Goal: Complete application form

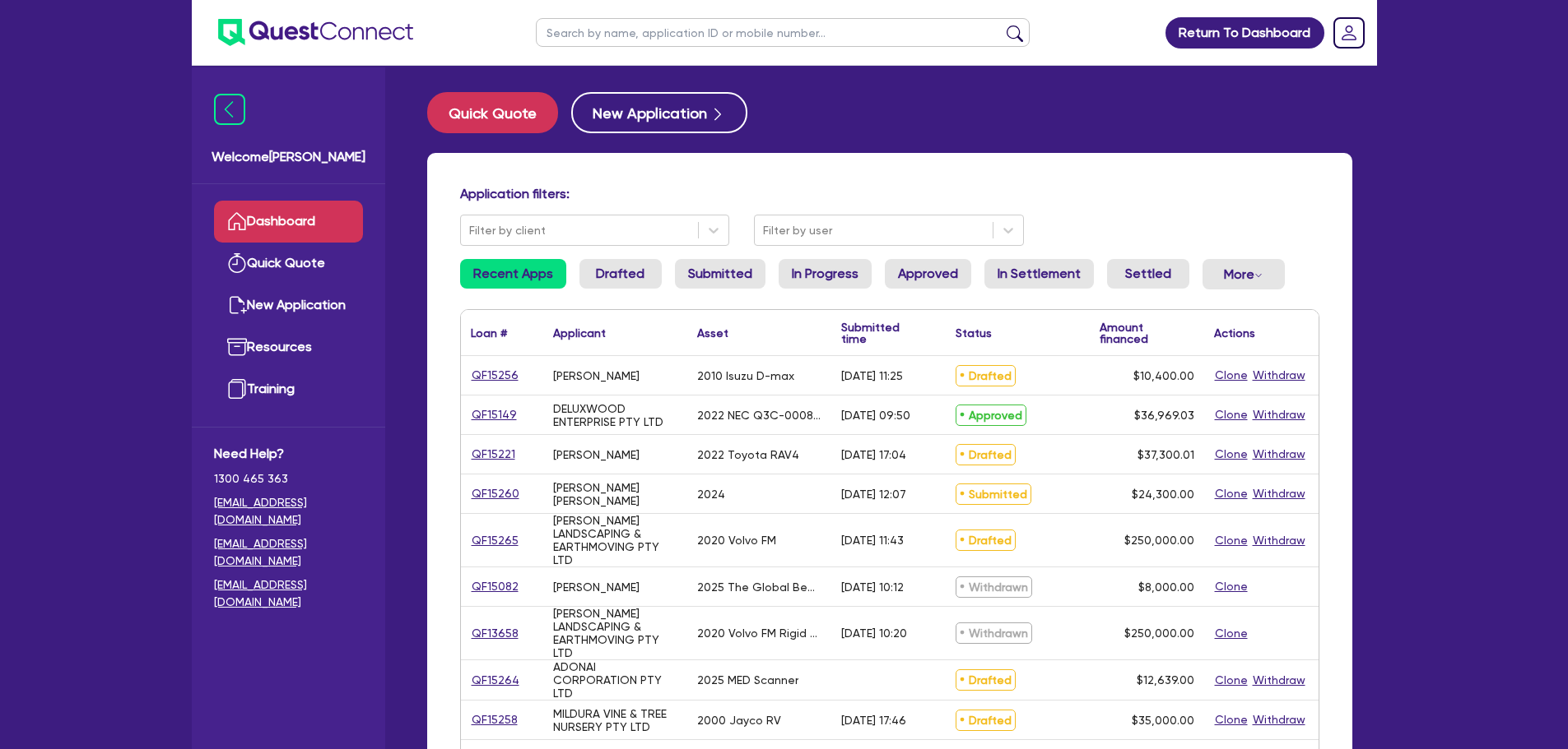
click at [698, 41] on input "text" at bounding box center [782, 32] width 494 height 29
paste input "QF15264"
type input "QF15264"
click at [1001, 24] on button "submit" at bounding box center [1014, 35] width 26 height 23
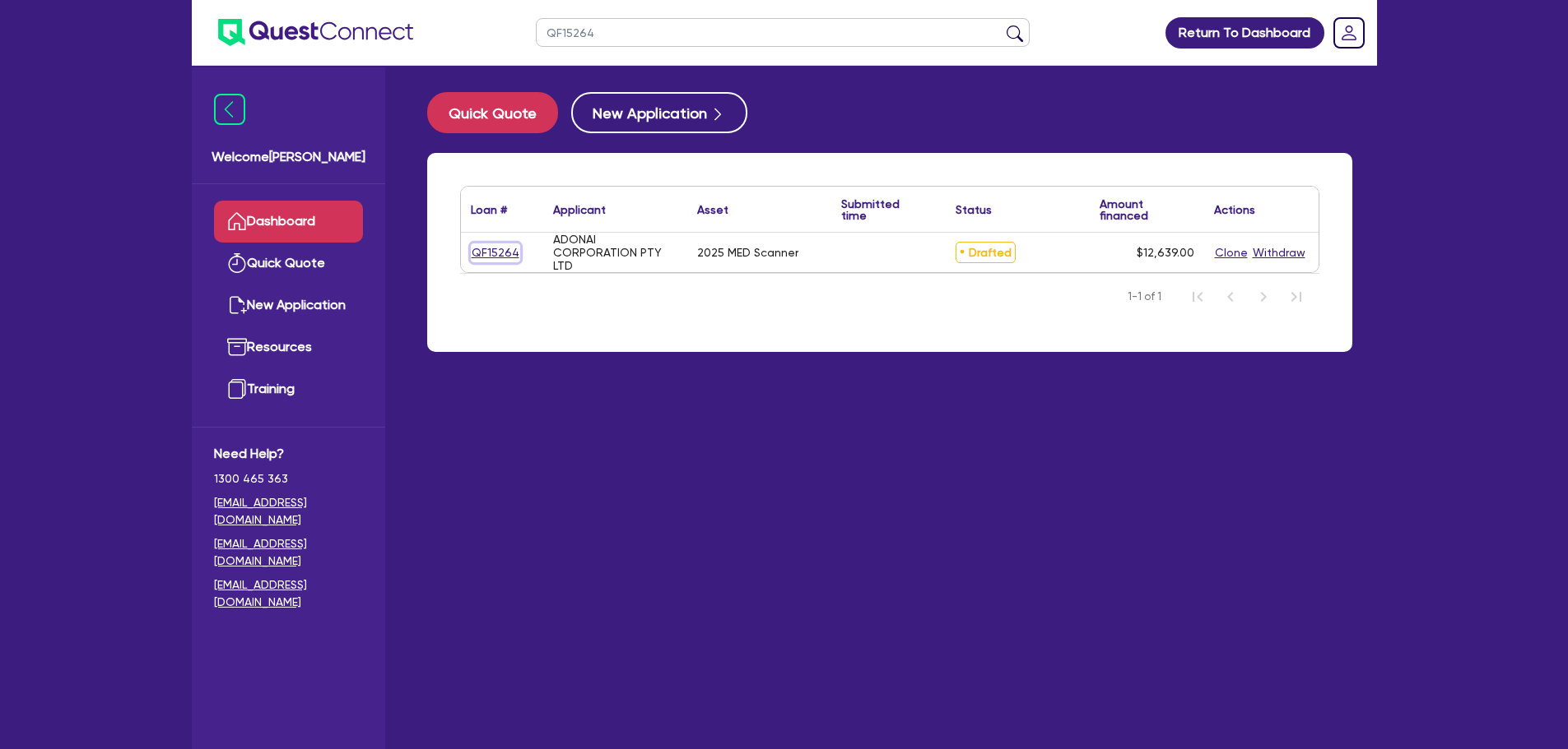
click at [513, 247] on link "QF15264" at bounding box center [495, 253] width 50 height 19
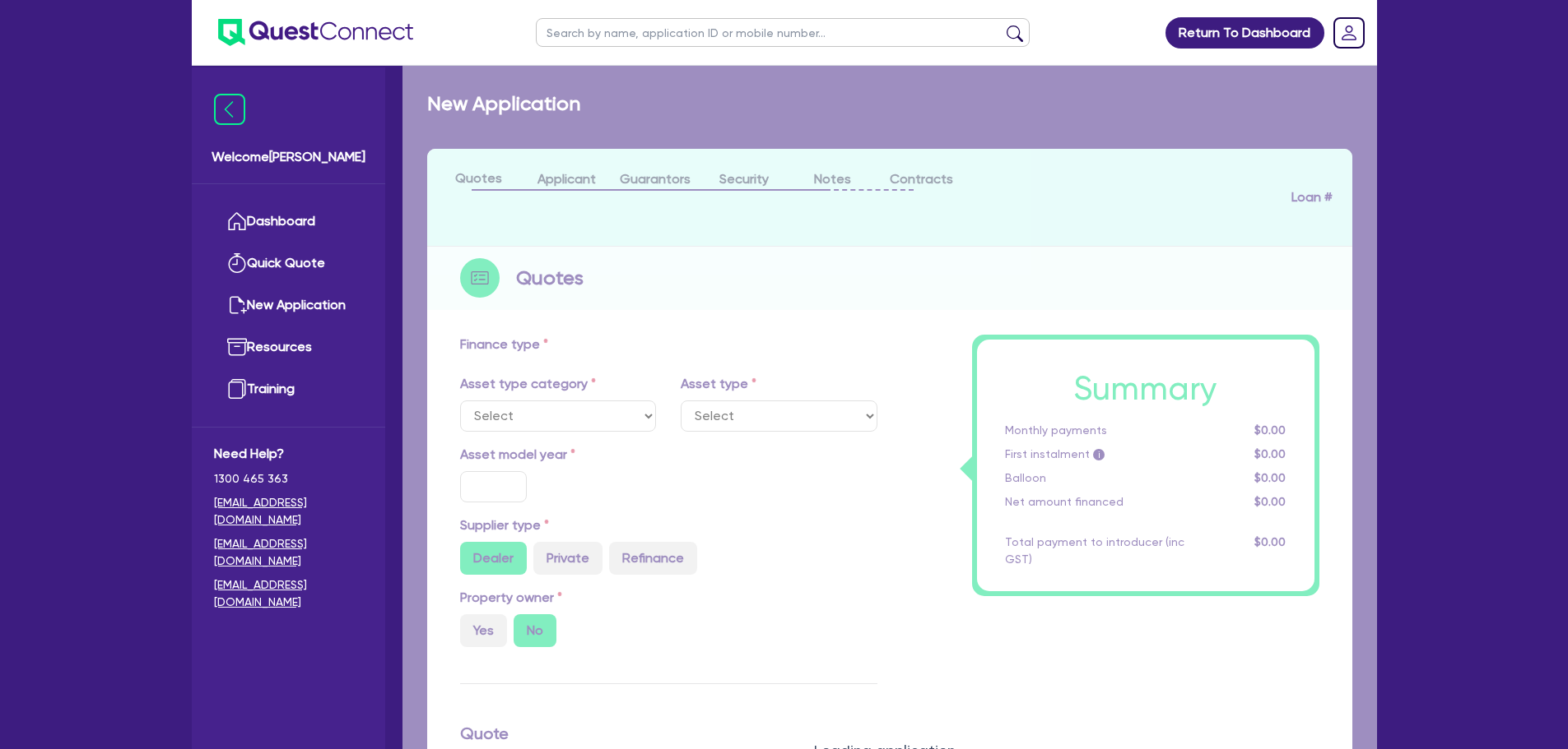
select select "TERTIARY_ASSETS"
type input "2025"
radio input "true"
type input "12,639"
type input "7.91"
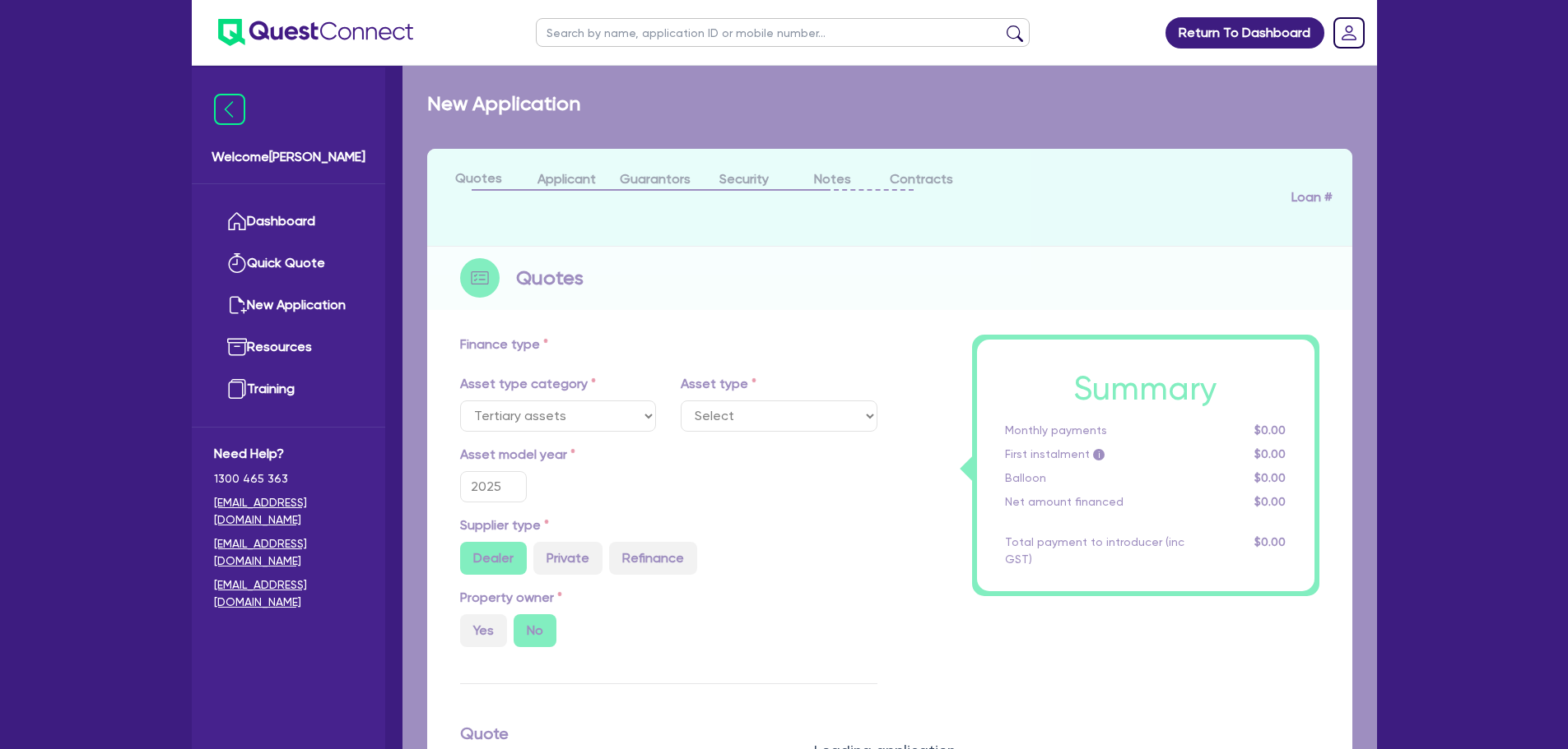
type input "1,000"
radio input "true"
type input "10.5"
select select "BEAUTY_EQUIPMENT"
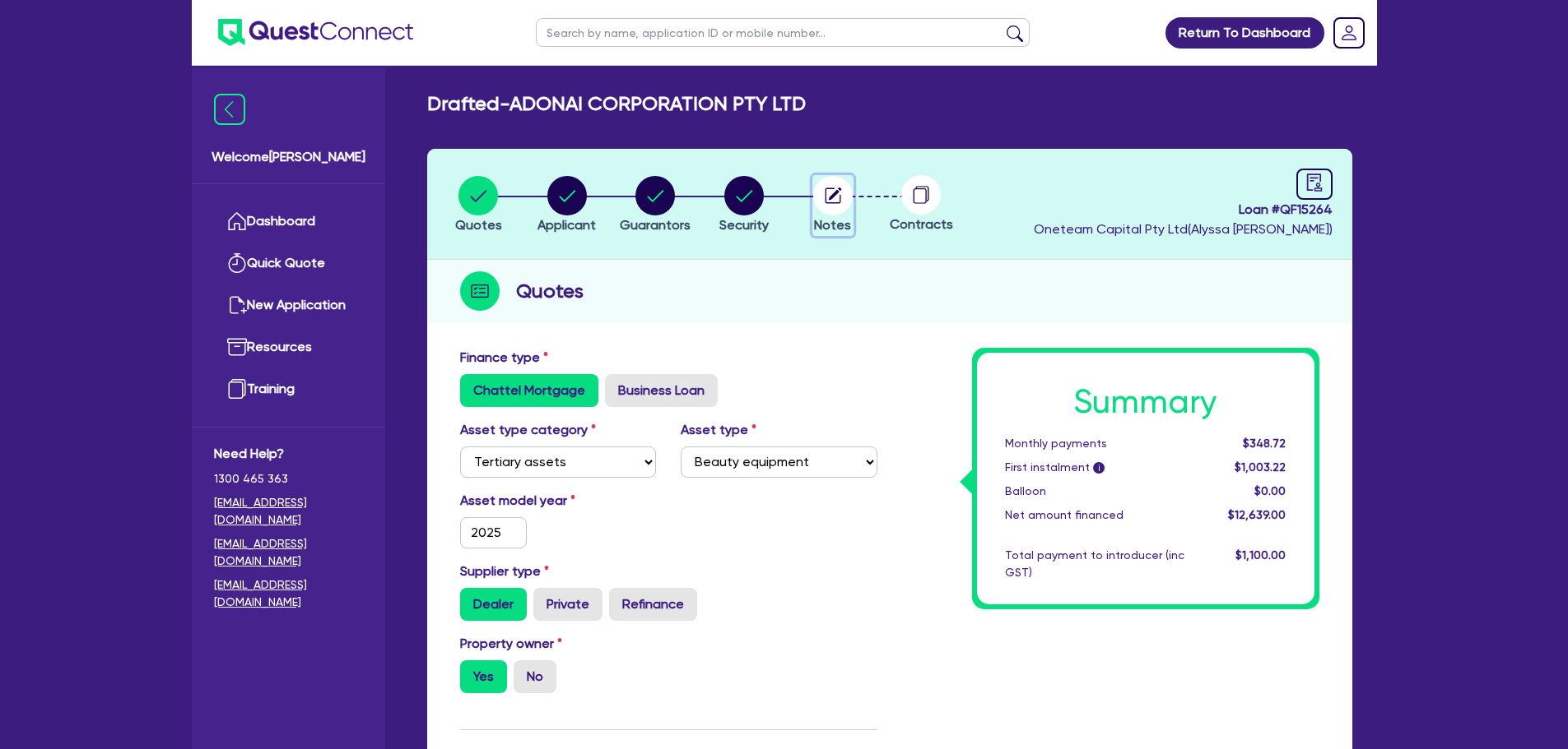
click at [833, 234] on button "Notes" at bounding box center [832, 206] width 41 height 61
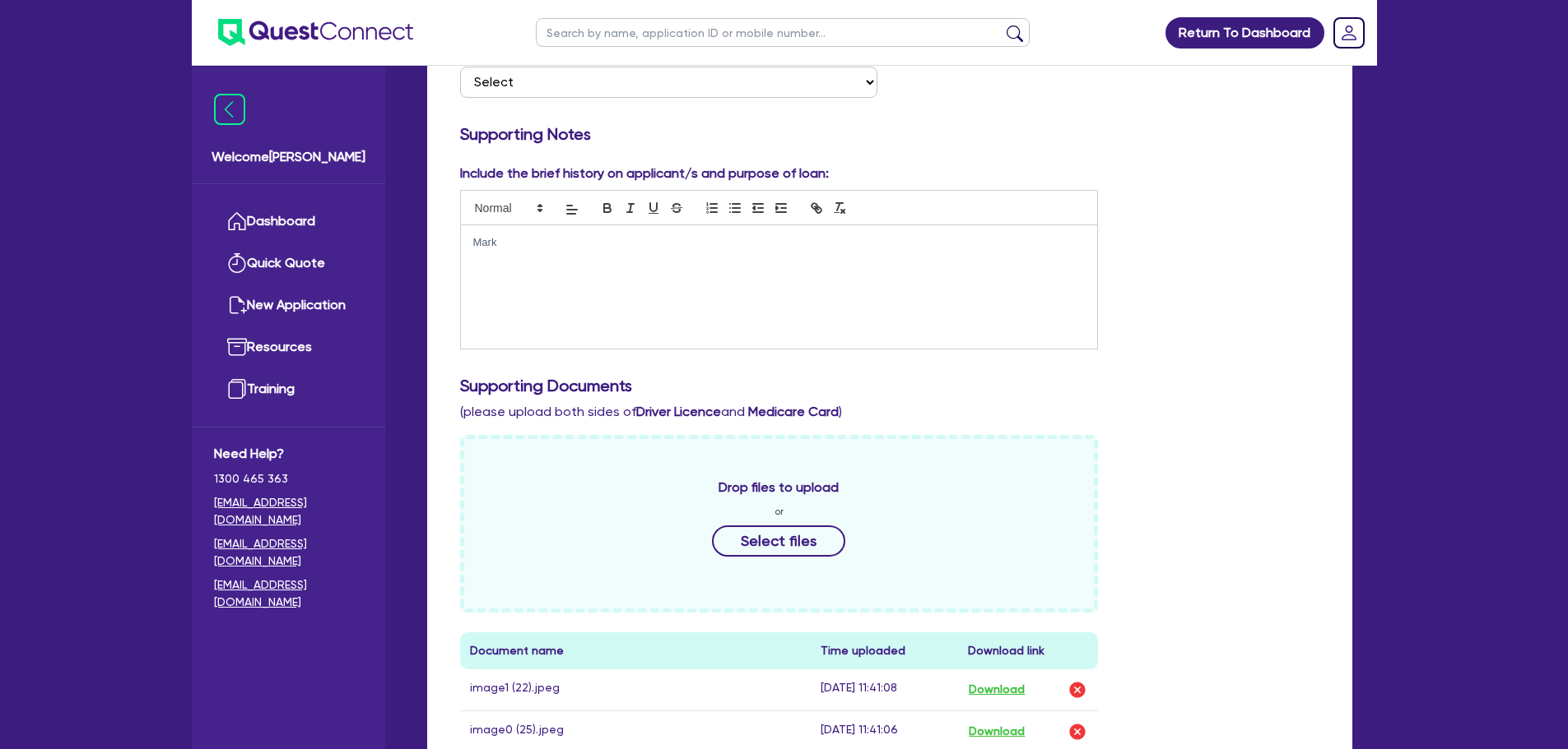
scroll to position [411, 0]
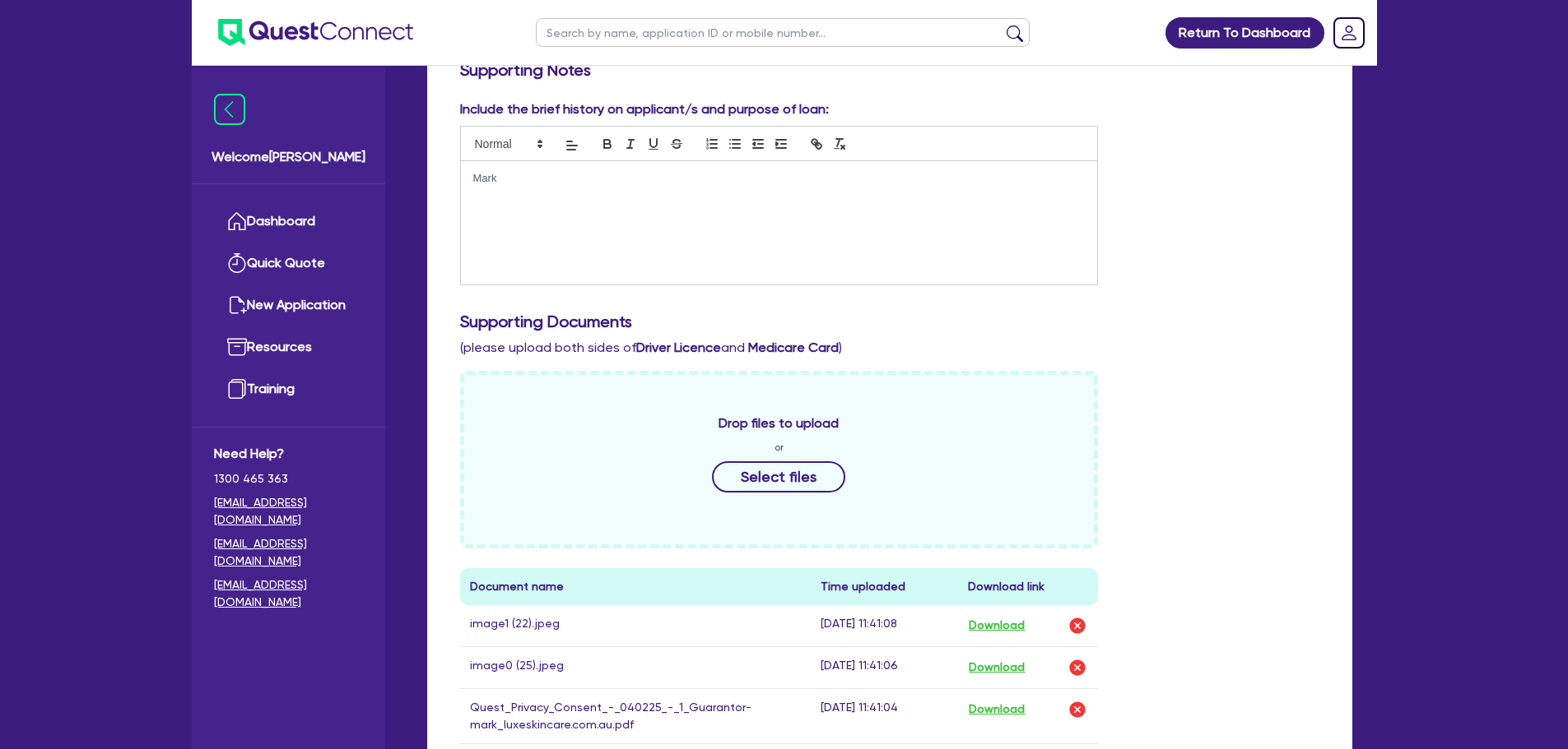
click at [642, 227] on div "Mark" at bounding box center [780, 222] width 637 height 123
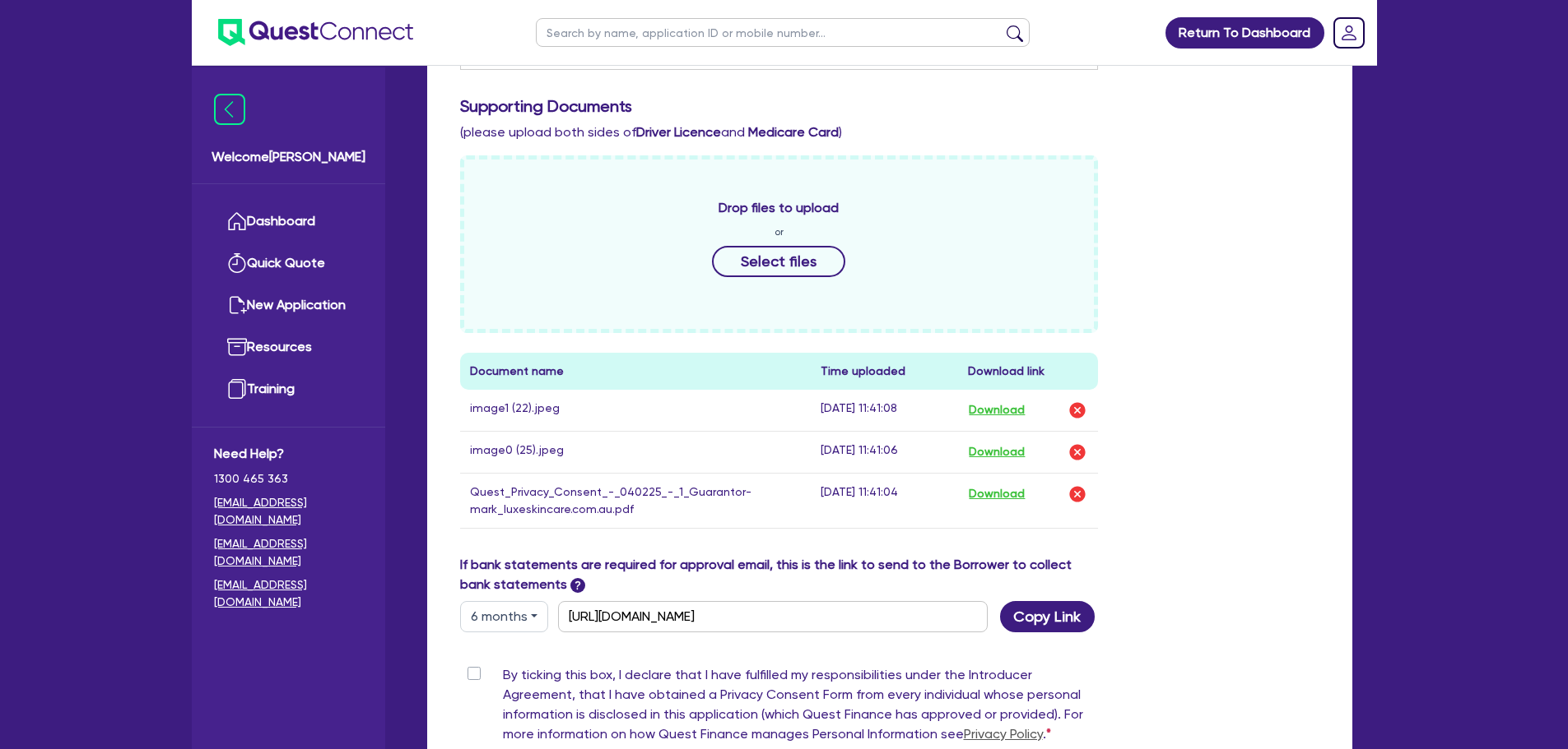
scroll to position [685, 0]
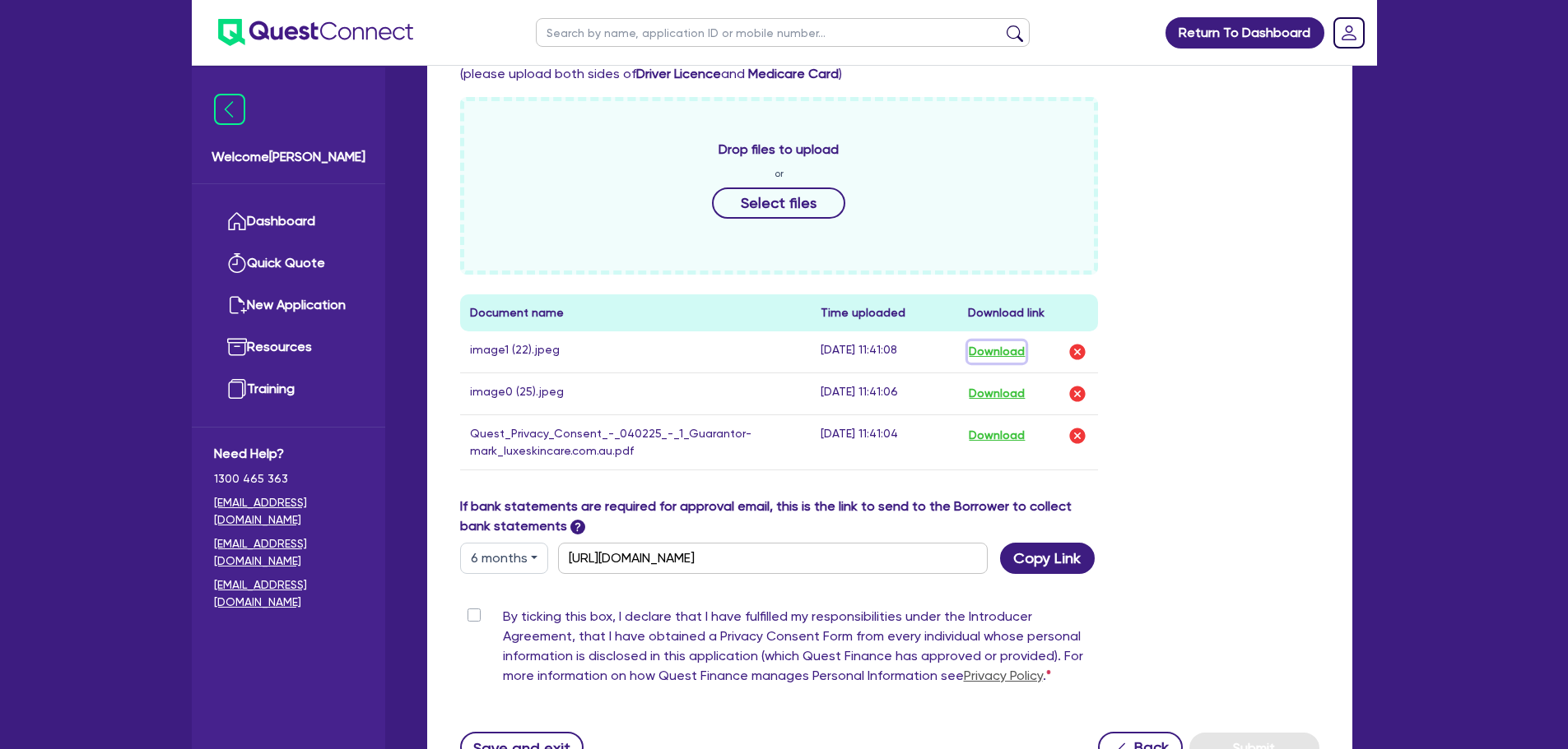
click at [1007, 348] on button "Download" at bounding box center [996, 351] width 57 height 21
click at [1003, 396] on button "Download" at bounding box center [996, 393] width 57 height 21
click at [985, 445] on button "Download" at bounding box center [996, 436] width 57 height 21
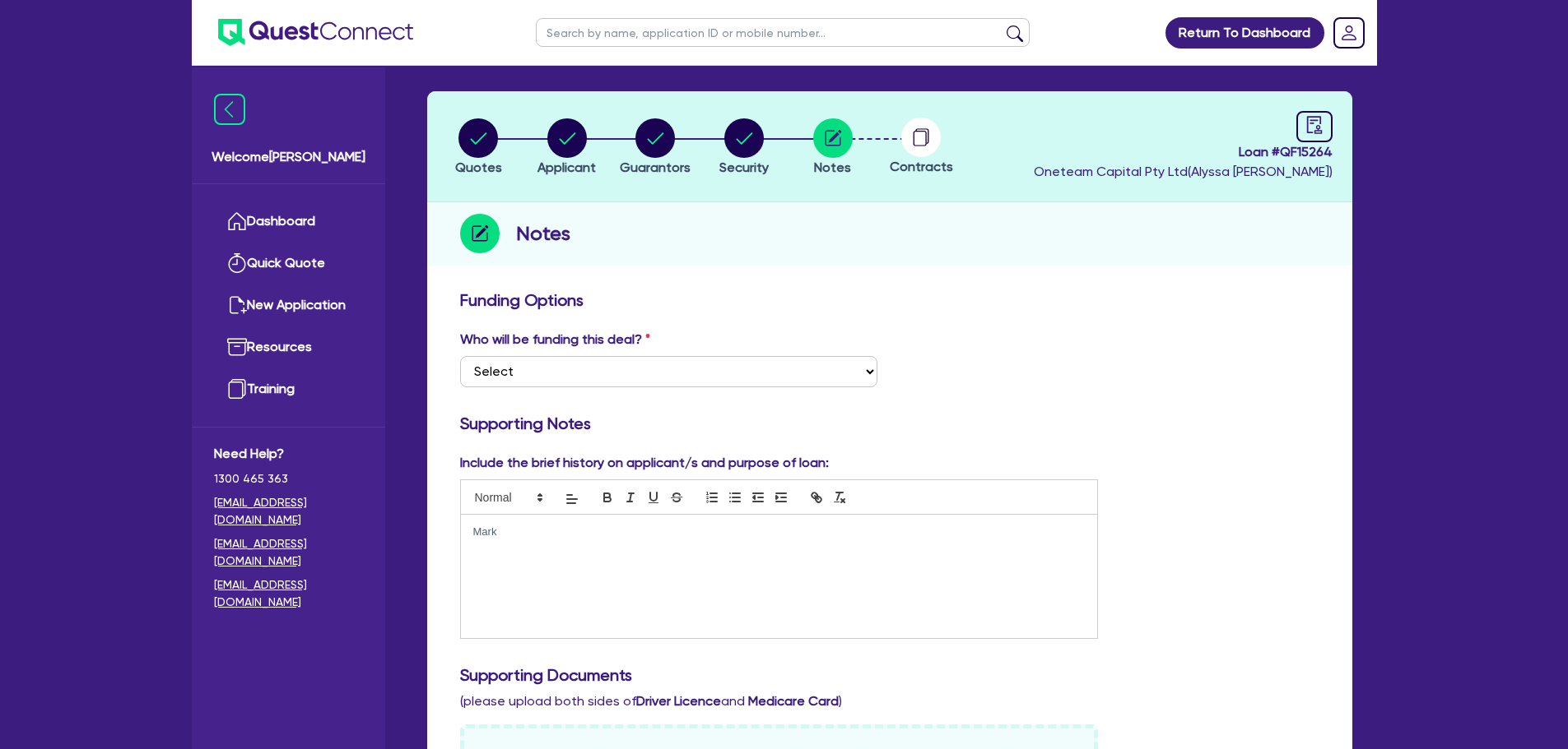
scroll to position [0, 0]
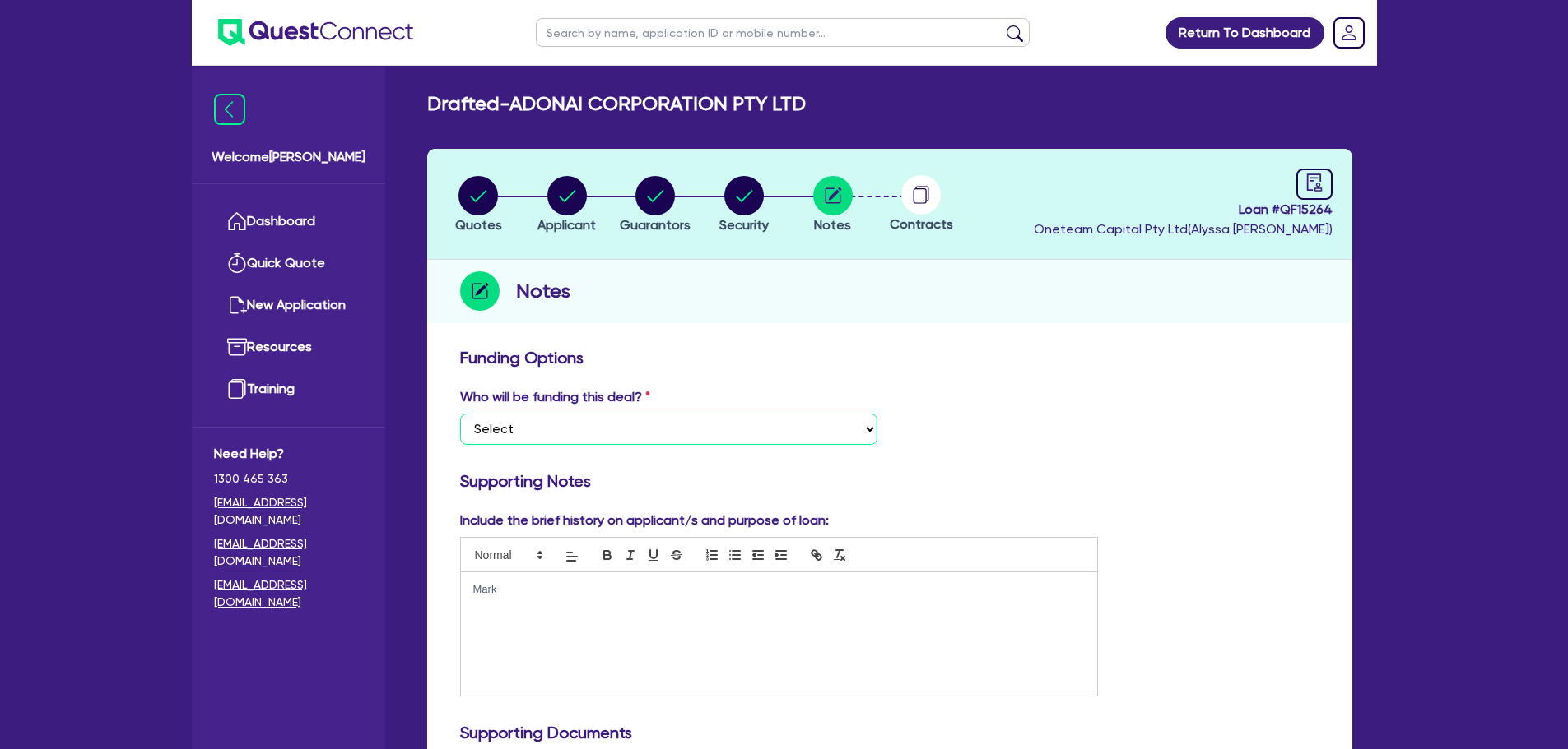
click at [755, 437] on select "Select I want Quest to fund 100% I will fund 100% I will co-fund with Quest Oth…" at bounding box center [669, 429] width 417 height 31
click at [701, 424] on select "Select I want Quest to fund 100% I will fund 100% I will co-fund with Quest Oth…" at bounding box center [669, 429] width 417 height 31
select select "Other"
click at [460, 414] on select "Select I want Quest to fund 100% I will fund 100% I will co-fund with Quest Oth…" at bounding box center [669, 429] width 417 height 31
click at [1008, 436] on div "Who will be funding this deal? Select I want Quest to fund 100% I will fund 100…" at bounding box center [889, 423] width 883 height 71
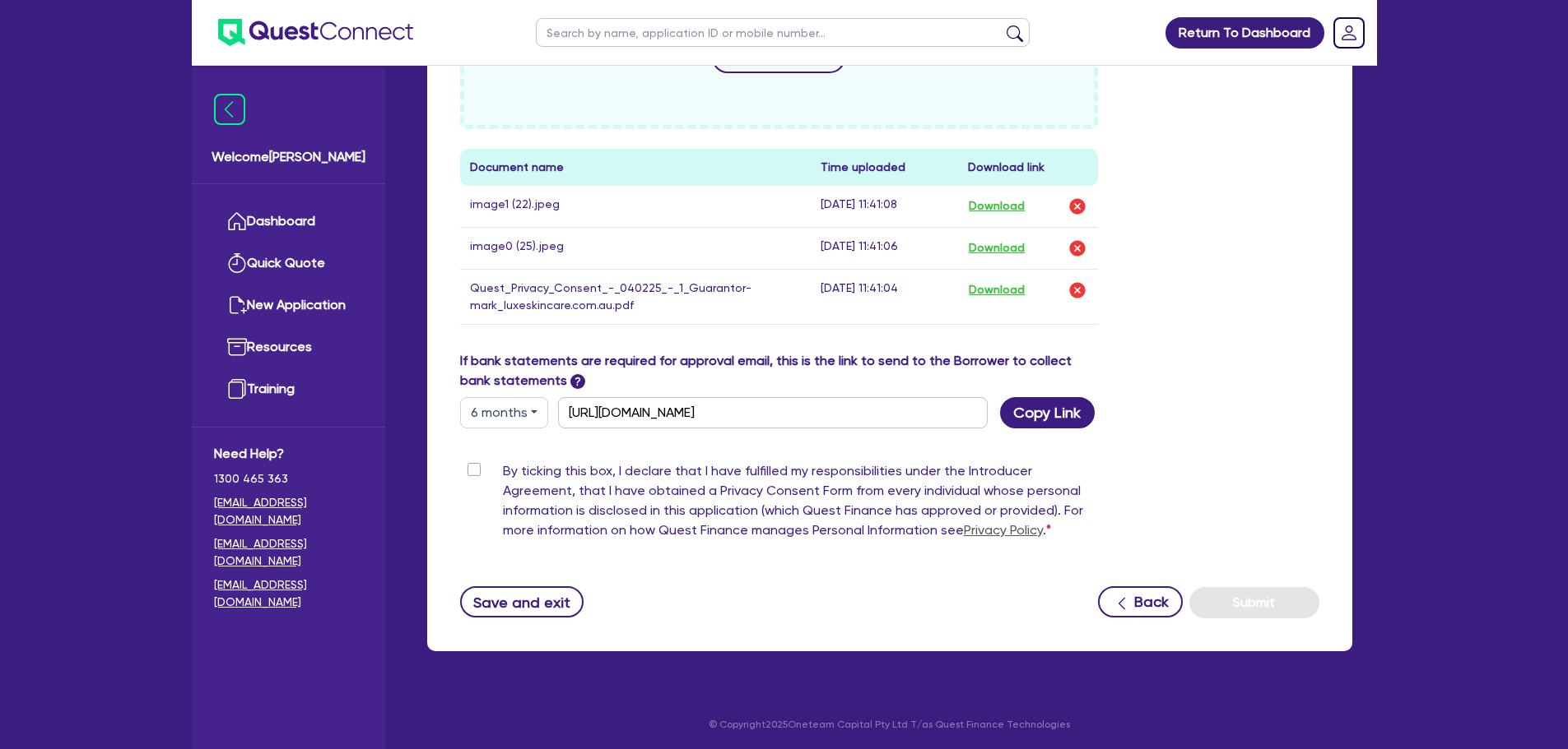
scroll to position [833, 0]
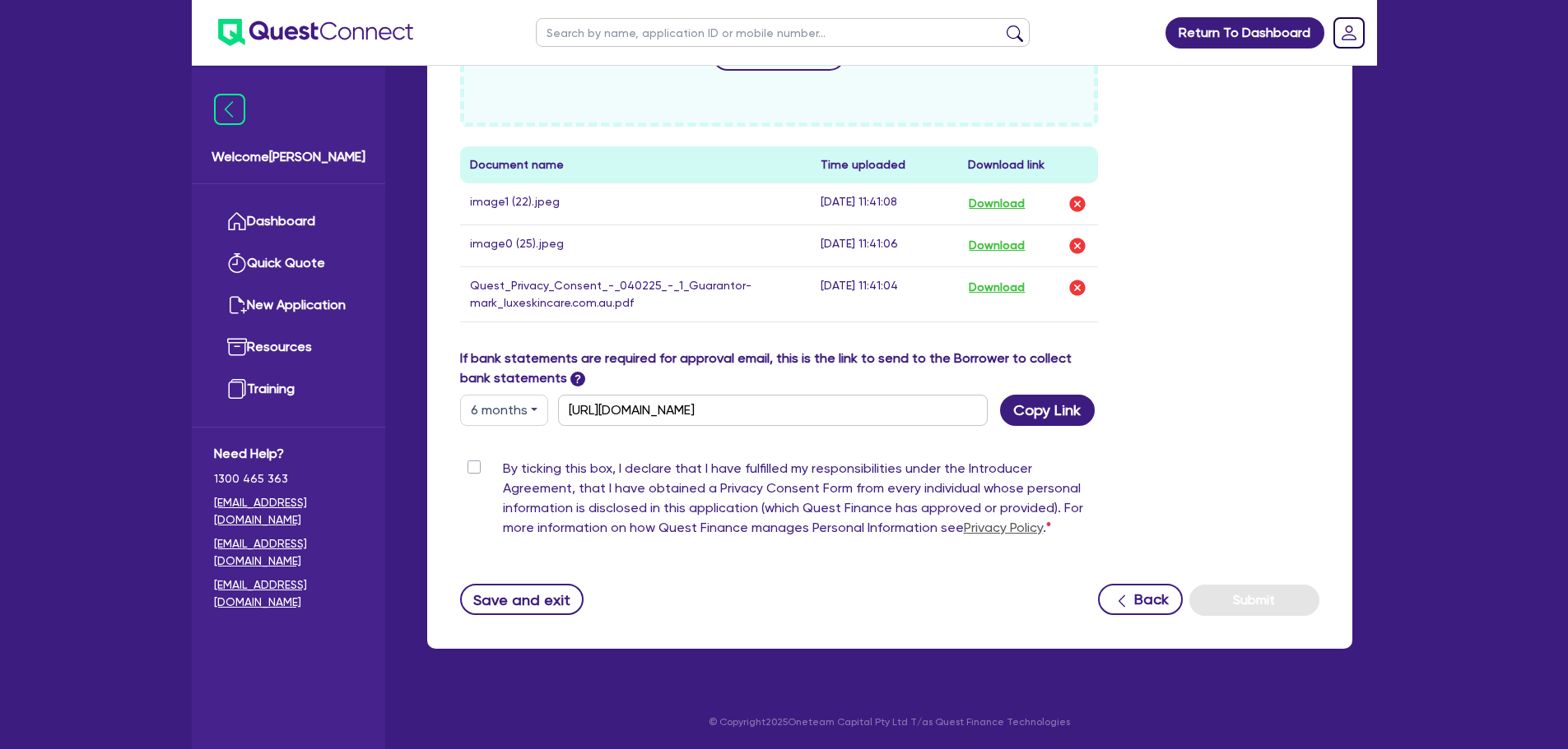
click at [493, 461] on div "By ticking this box, I declare that I have fulfilled my responsibilities under …" at bounding box center [779, 502] width 638 height 86
click at [502, 469] on label "By ticking this box, I declare that I have fulfilled my responsibilities under …" at bounding box center [800, 502] width 596 height 86
click at [473, 469] on input "By ticking this box, I declare that I have fulfilled my responsibilities under …" at bounding box center [467, 467] width 13 height 16
checkbox input "true"
click at [1232, 593] on button "Submit" at bounding box center [1254, 600] width 130 height 31
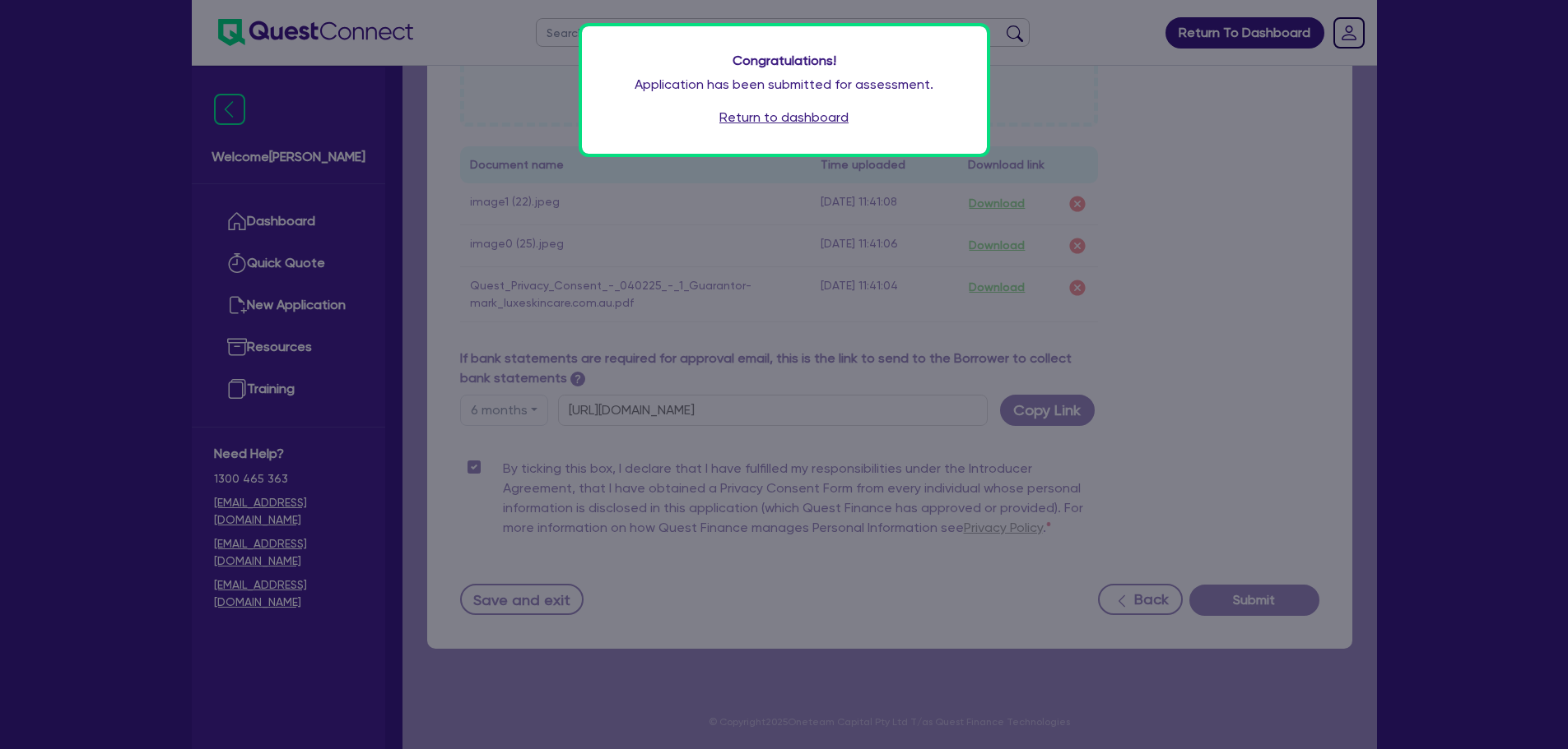
click at [828, 114] on link "Return to dashboard" at bounding box center [783, 117] width 129 height 19
